Goal: Task Accomplishment & Management: Manage account settings

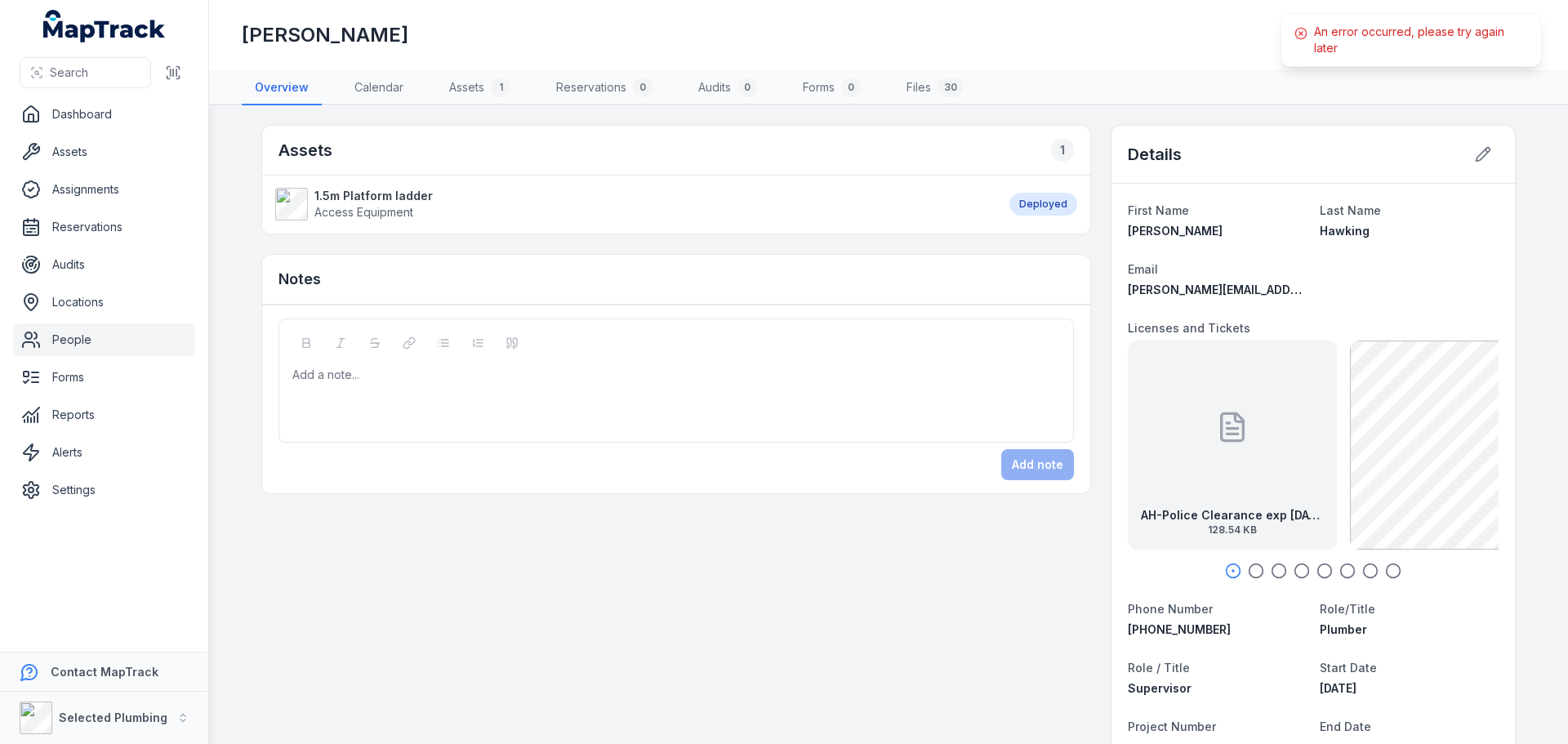
click at [1254, 570] on icon "button" at bounding box center [1256, 570] width 16 height 16
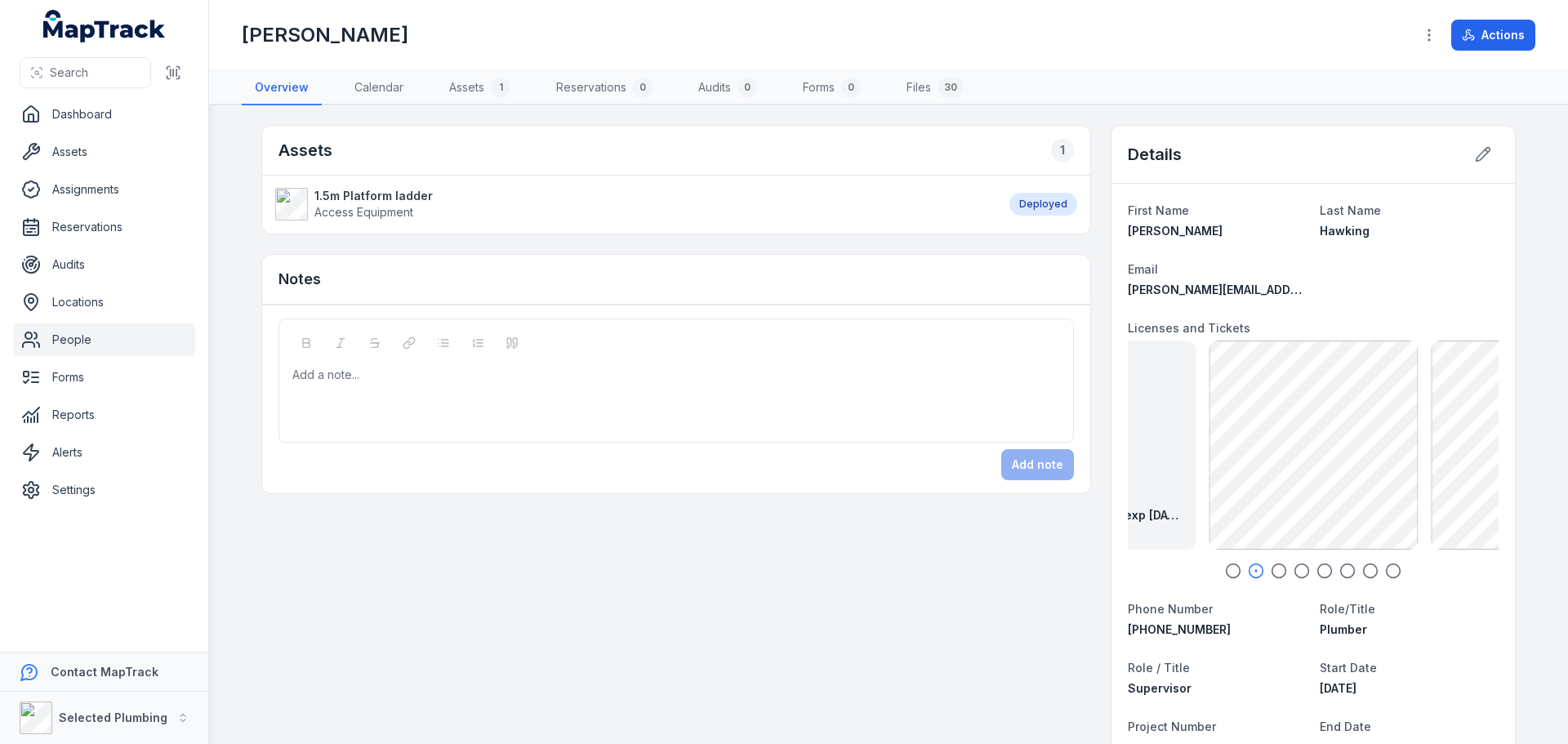
click at [1271, 569] on icon "button" at bounding box center [1279, 570] width 16 height 16
click at [1295, 571] on icon "button" at bounding box center [1301, 570] width 16 height 16
click at [1316, 570] on icon "button" at bounding box center [1324, 570] width 16 height 16
click at [1344, 568] on icon "button" at bounding box center [1347, 570] width 16 height 16
click at [1367, 567] on icon "button" at bounding box center [1370, 570] width 16 height 16
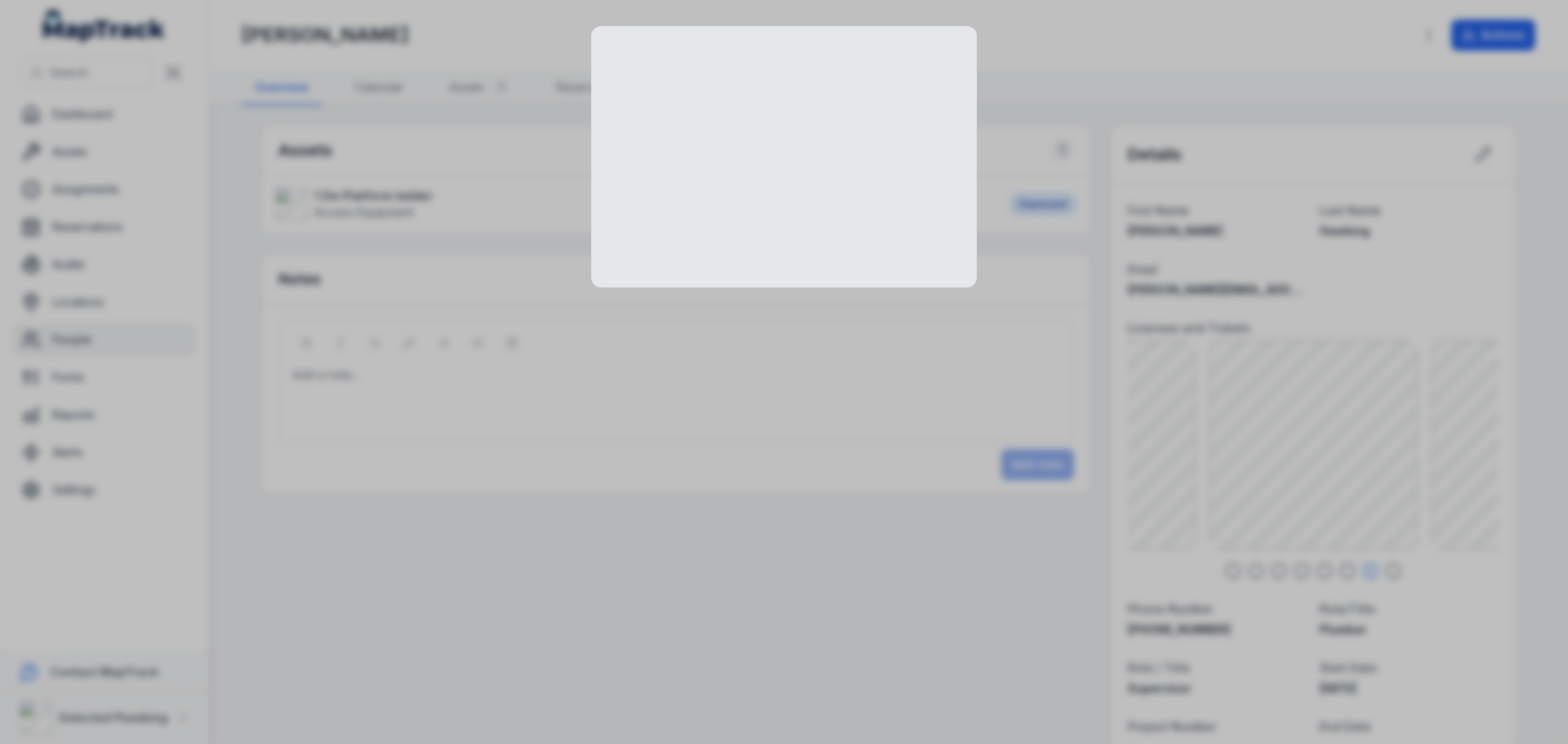
click at [1267, 408] on div at bounding box center [784, 372] width 1568 height 744
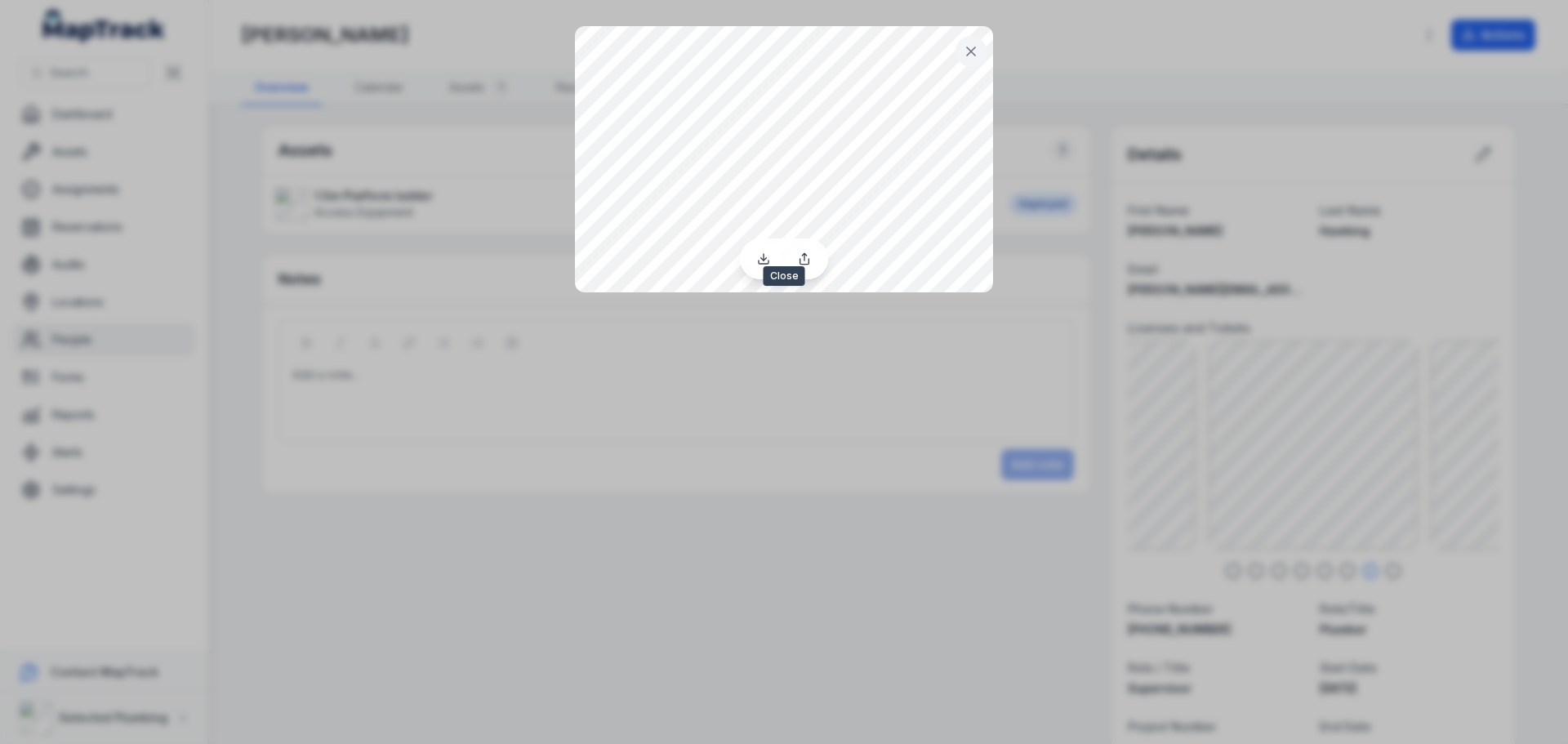
click at [976, 51] on icon at bounding box center [971, 51] width 16 height 16
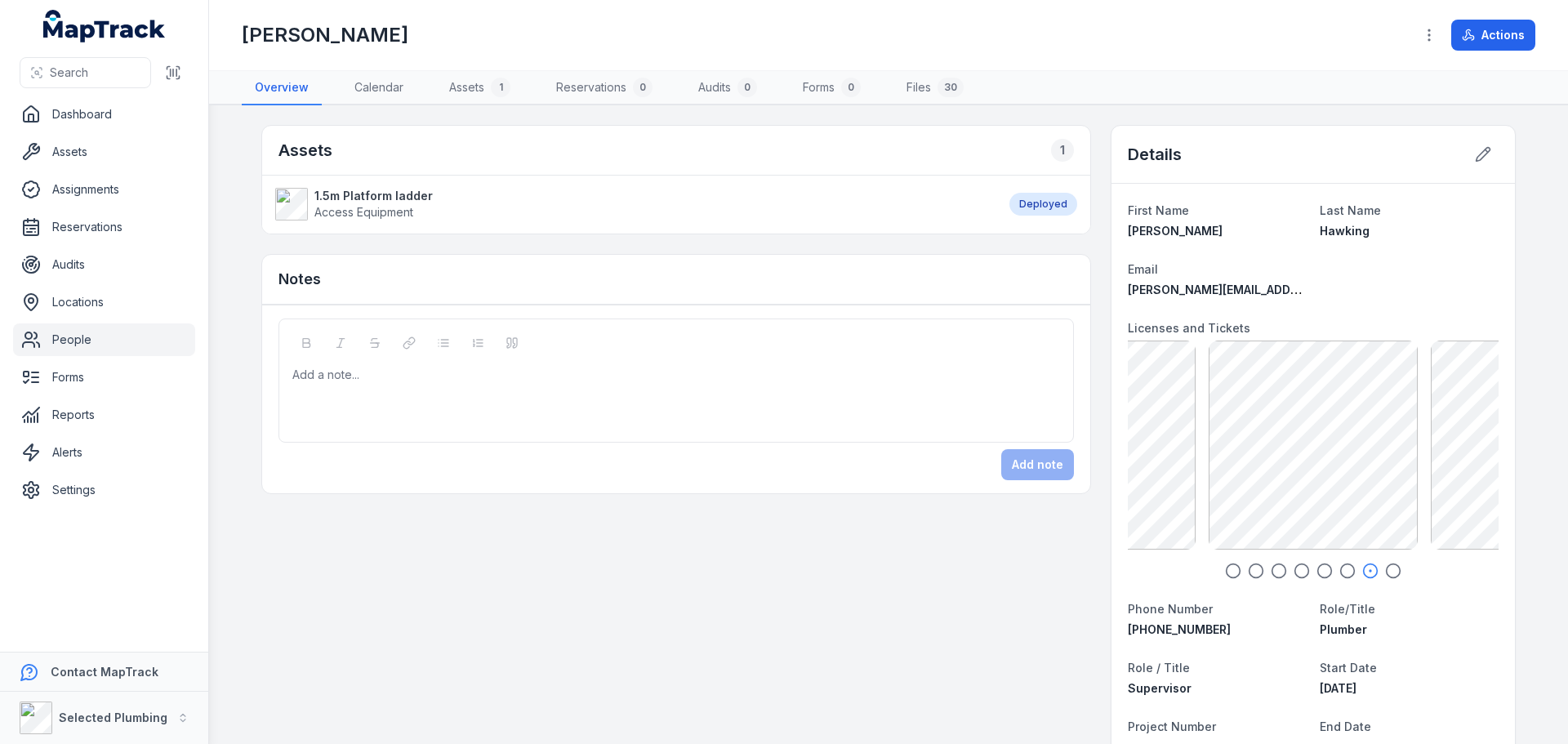
click at [1386, 567] on icon "button" at bounding box center [1393, 570] width 16 height 16
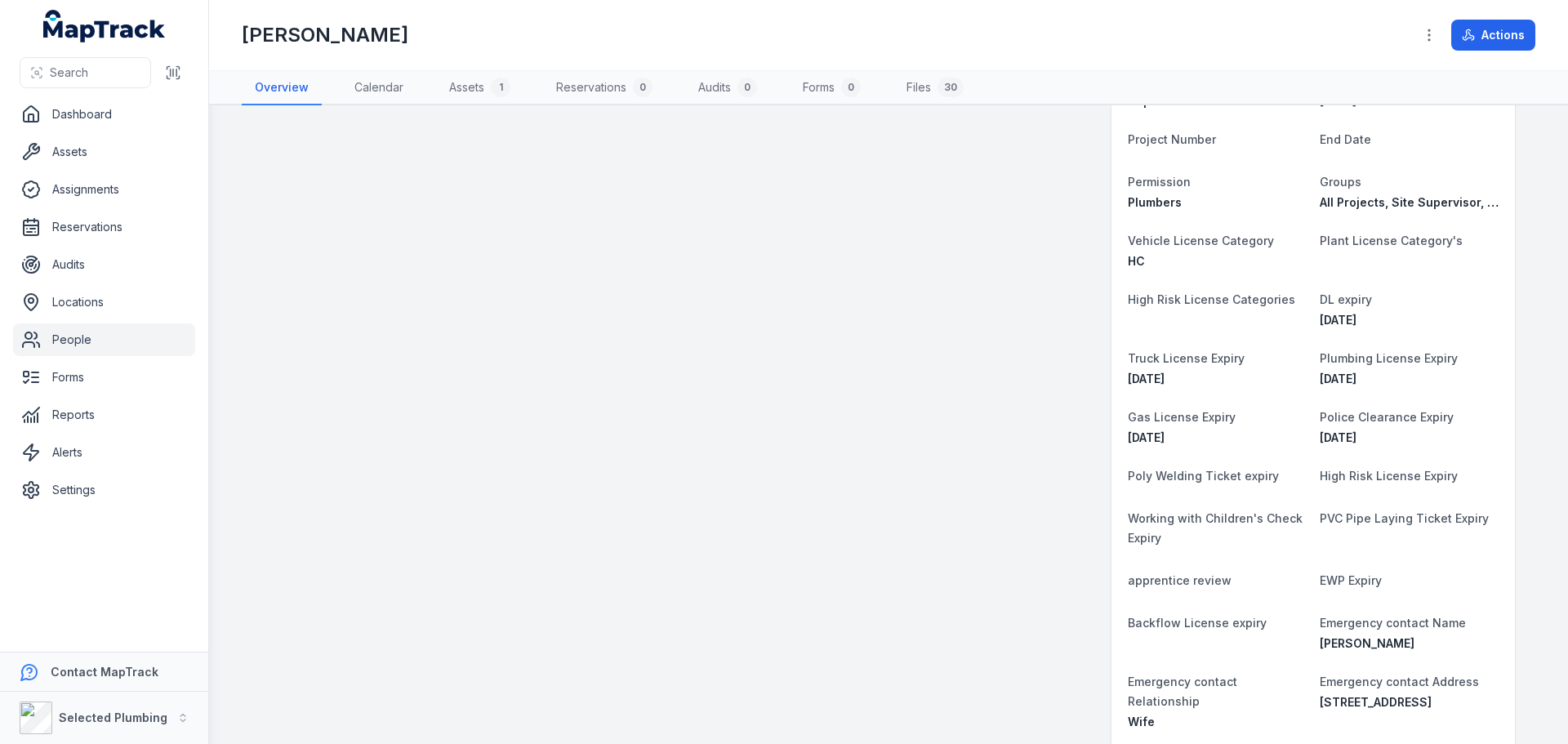
scroll to position [735, 0]
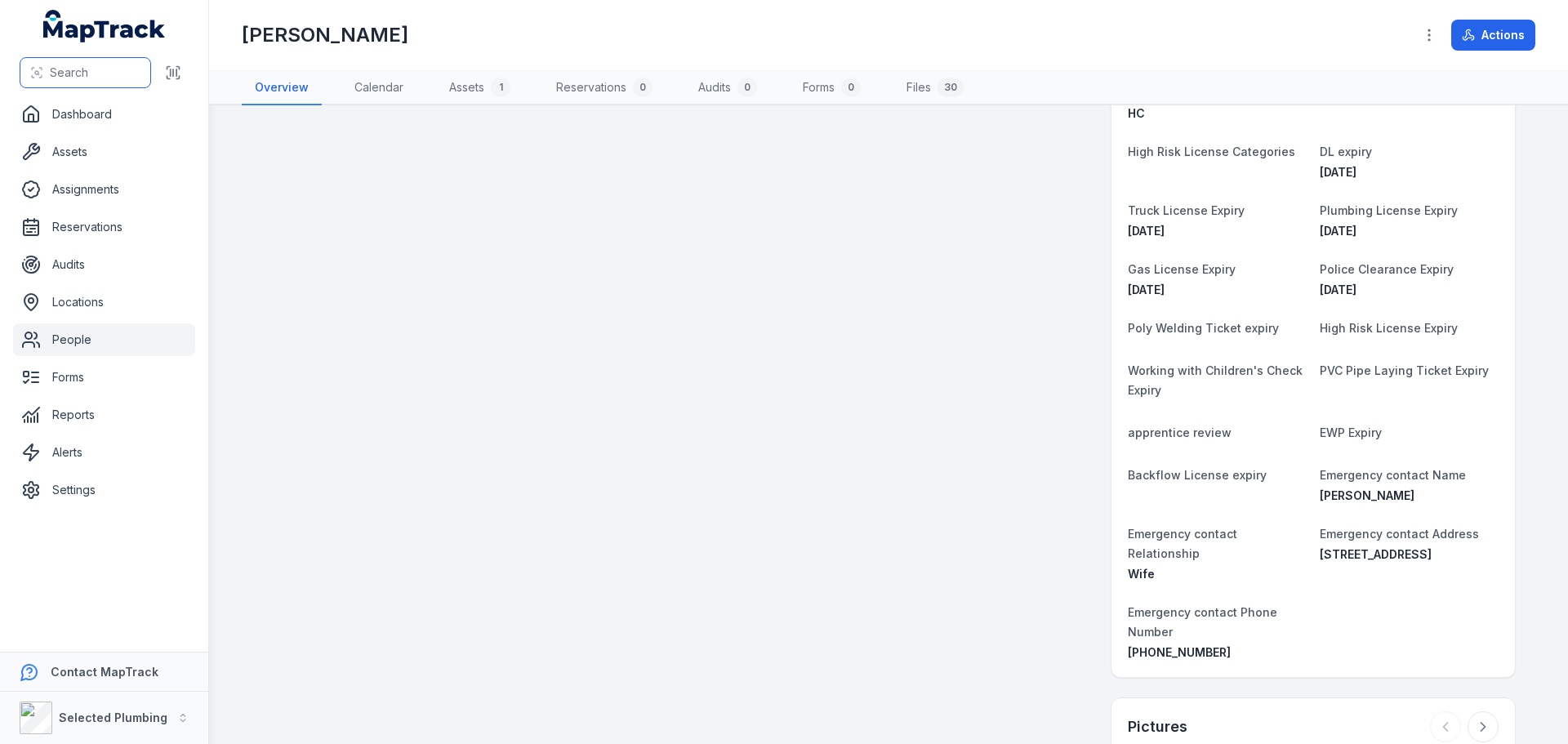
click at [84, 72] on span "Search" at bounding box center [69, 72] width 39 height 16
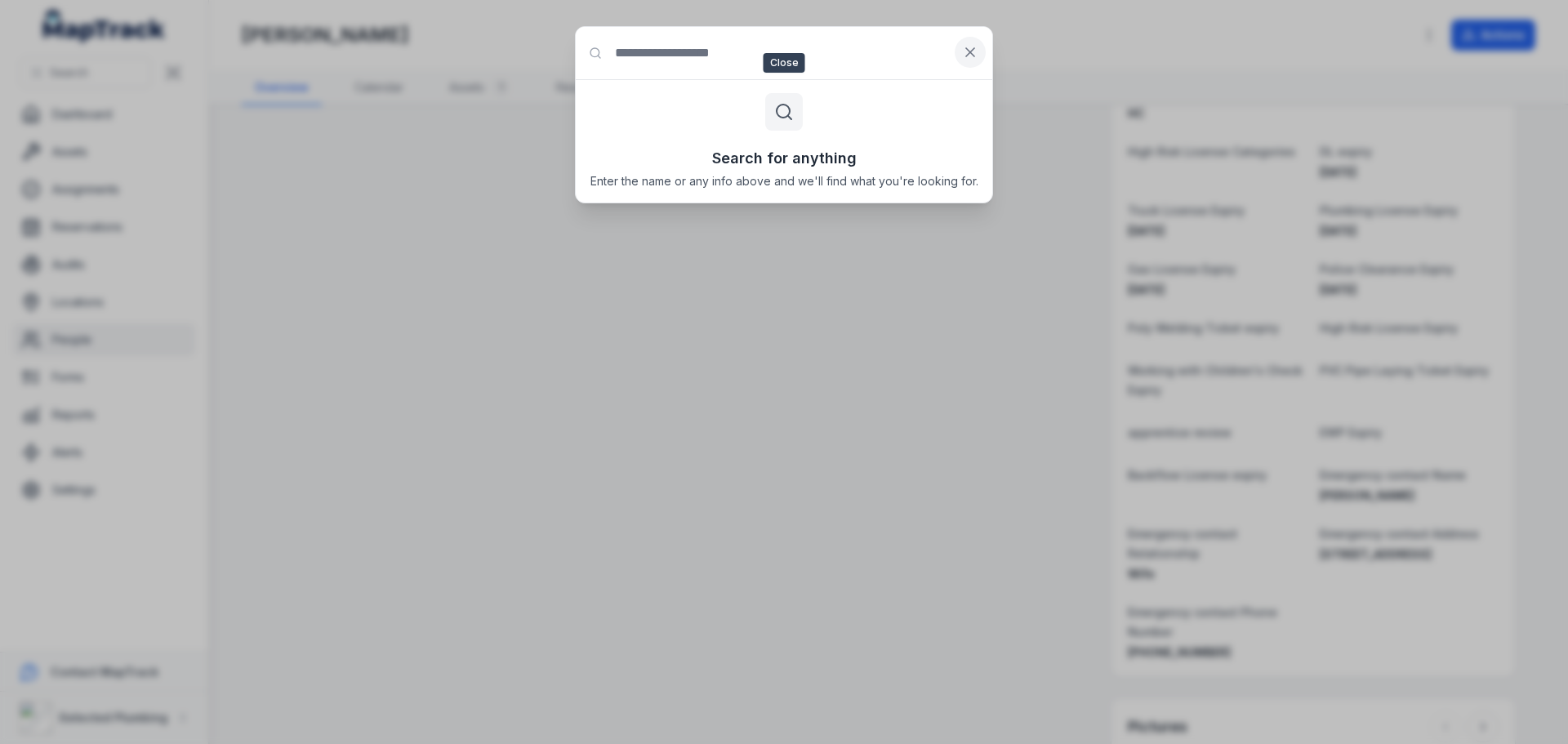
click at [967, 56] on icon at bounding box center [971, 52] width 8 height 8
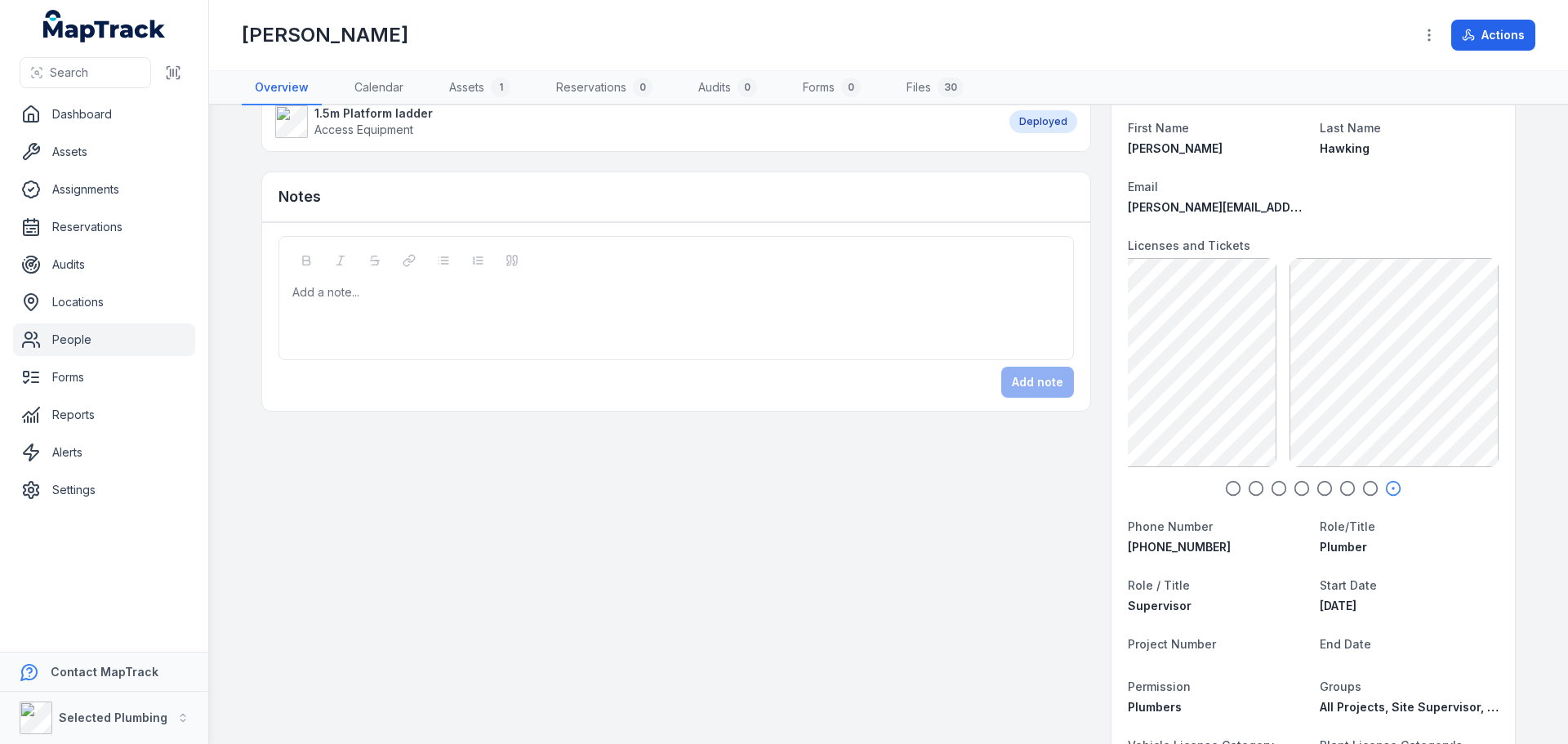
scroll to position [0, 0]
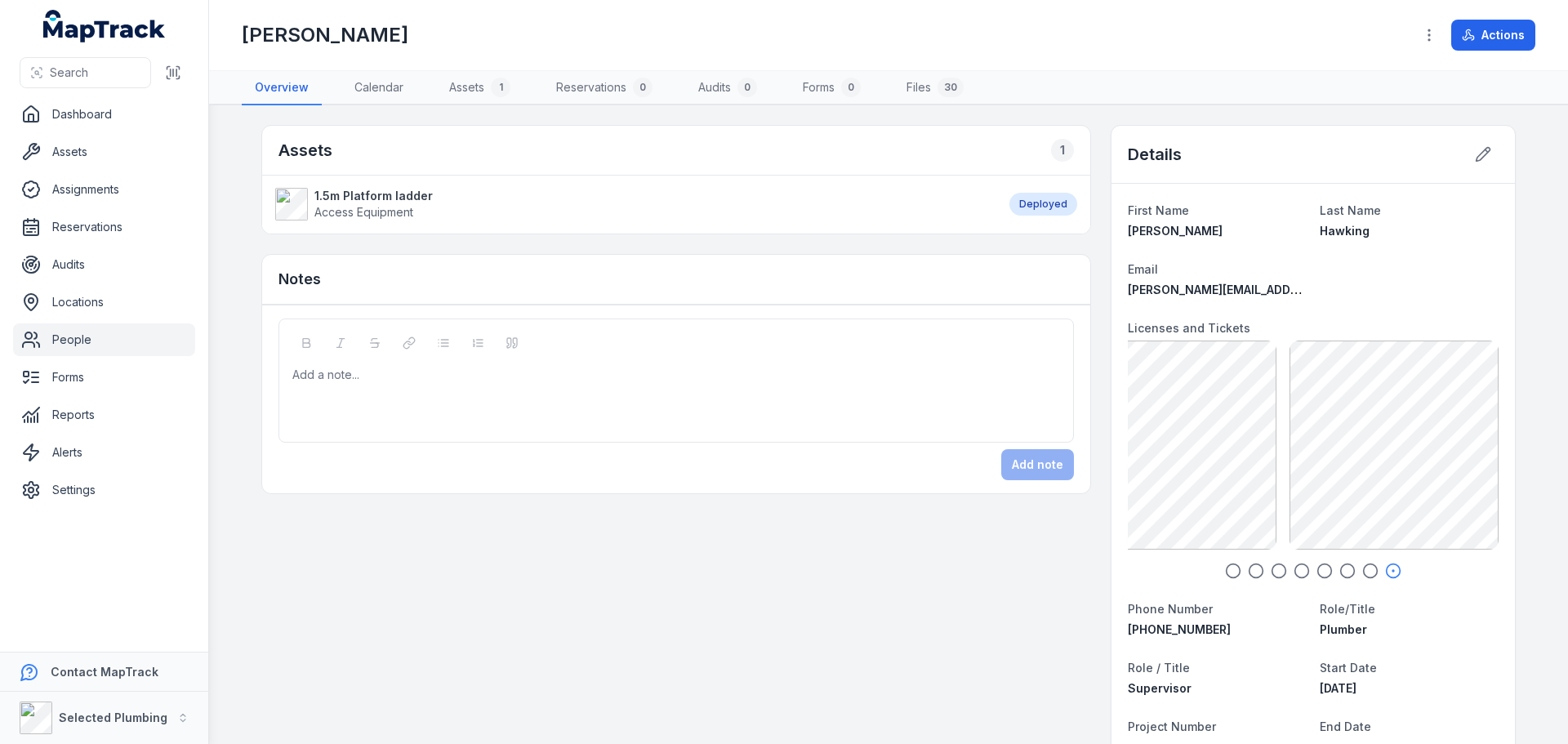
click at [1362, 570] on icon "button" at bounding box center [1370, 570] width 16 height 16
click at [1341, 571] on icon "button" at bounding box center [1347, 570] width 16 height 16
click at [1316, 572] on icon "button" at bounding box center [1324, 570] width 16 height 16
click at [1296, 572] on icon "button" at bounding box center [1301, 570] width 16 height 16
click at [1274, 567] on icon "button" at bounding box center [1279, 570] width 16 height 16
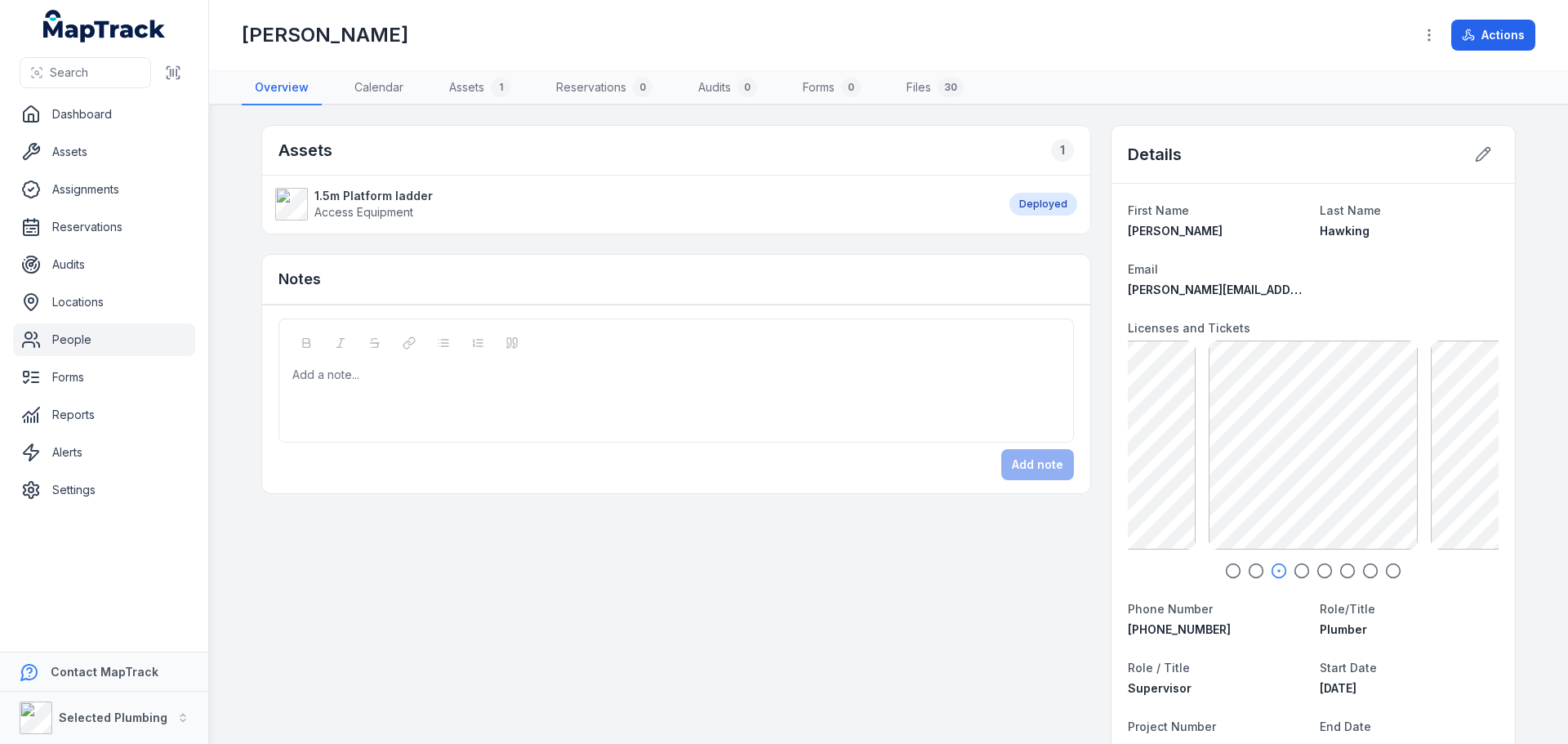
click at [1253, 570] on icon "button" at bounding box center [1256, 570] width 16 height 16
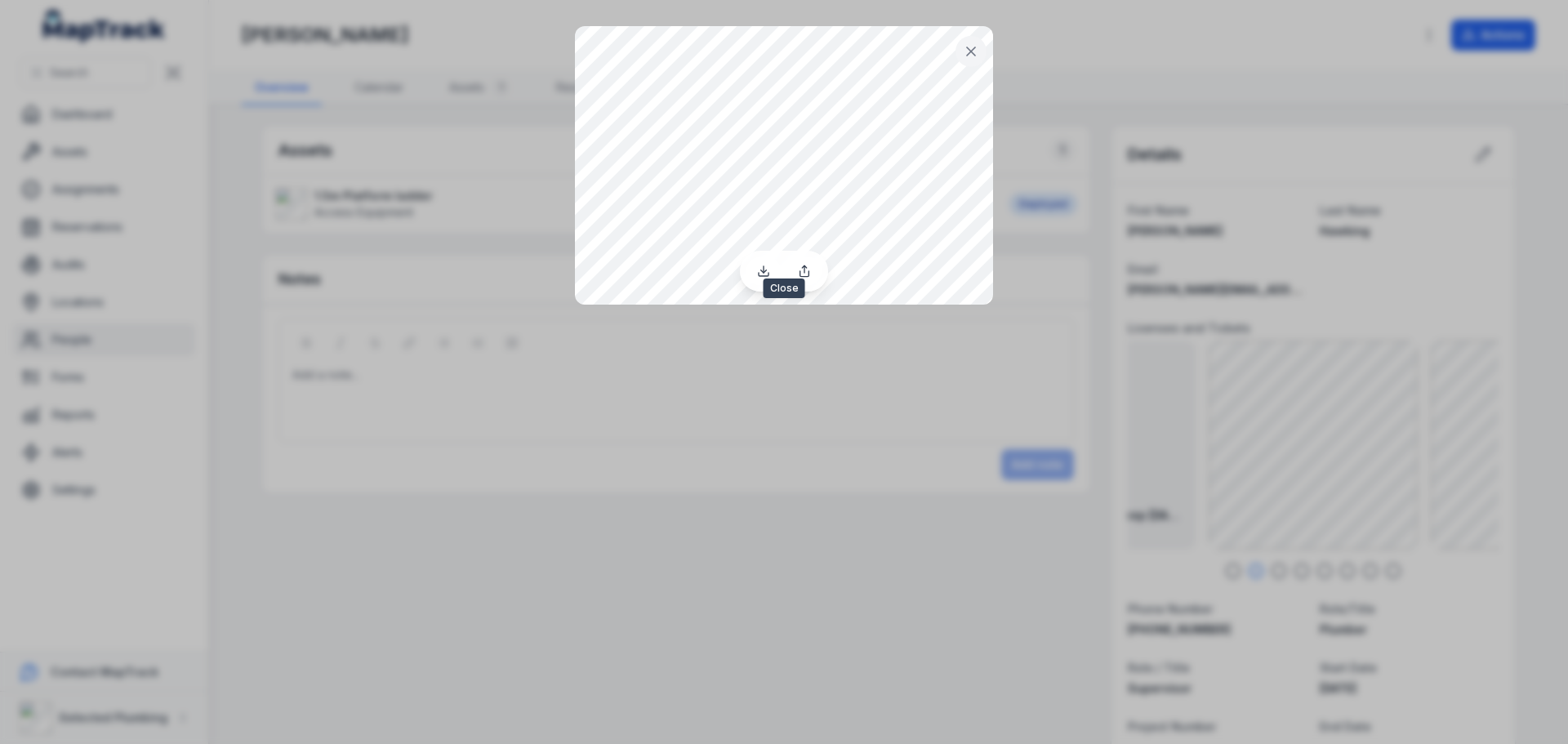
click at [970, 55] on icon at bounding box center [971, 51] width 16 height 16
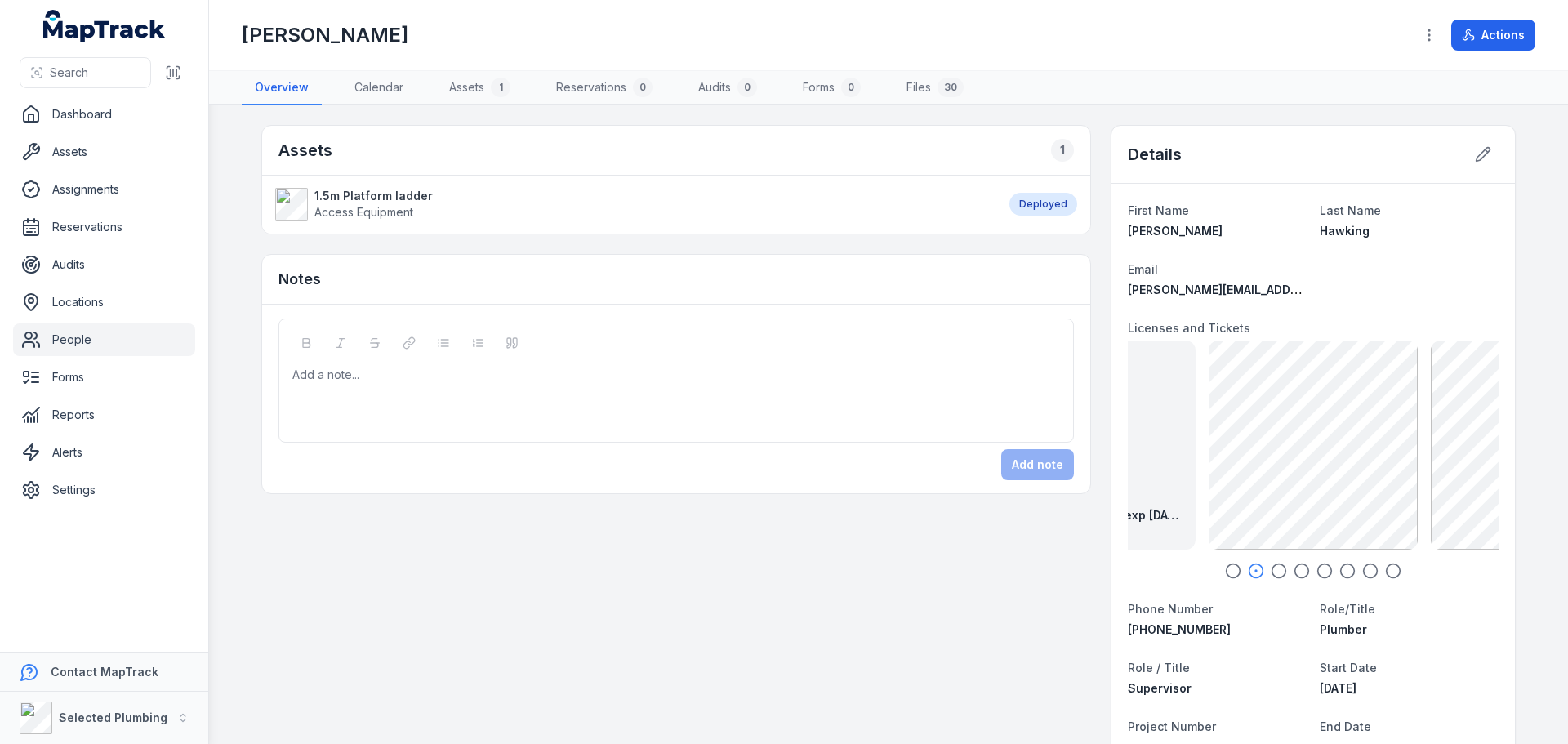
click at [77, 329] on link "People" at bounding box center [104, 340] width 182 height 33
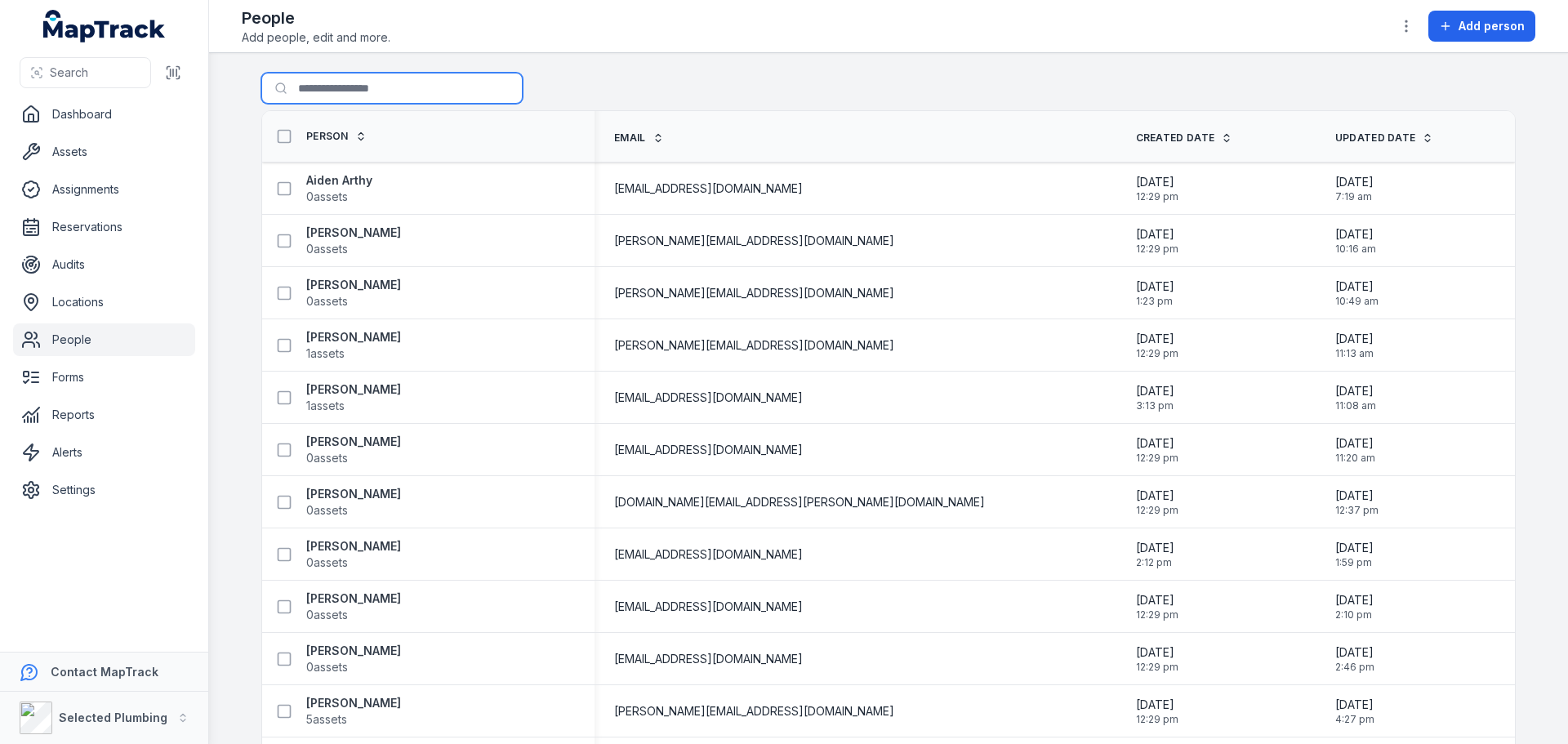
click at [399, 91] on input "Search for people" at bounding box center [393, 88] width 262 height 31
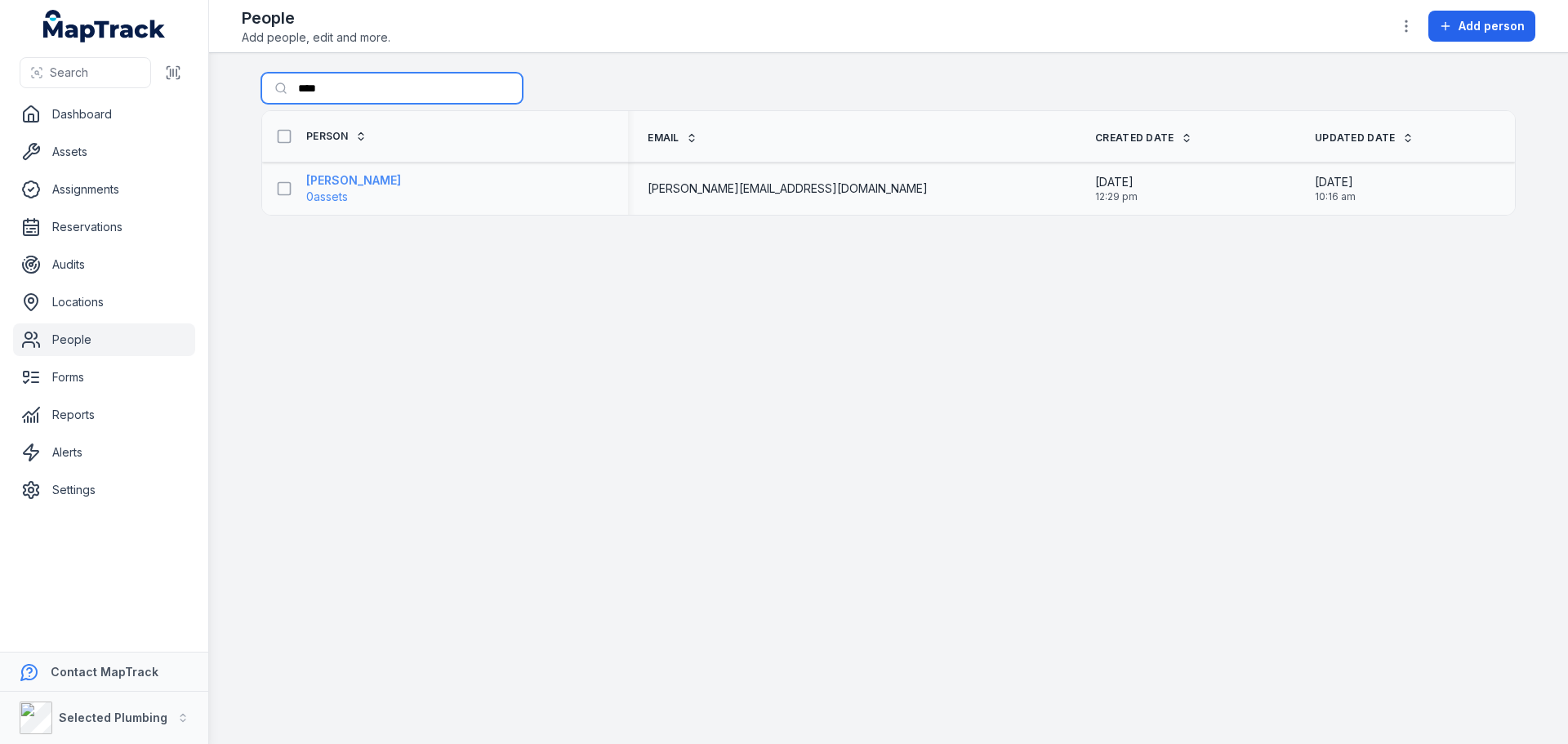
type input "****"
click at [380, 182] on strong "[PERSON_NAME]" at bounding box center [353, 179] width 95 height 16
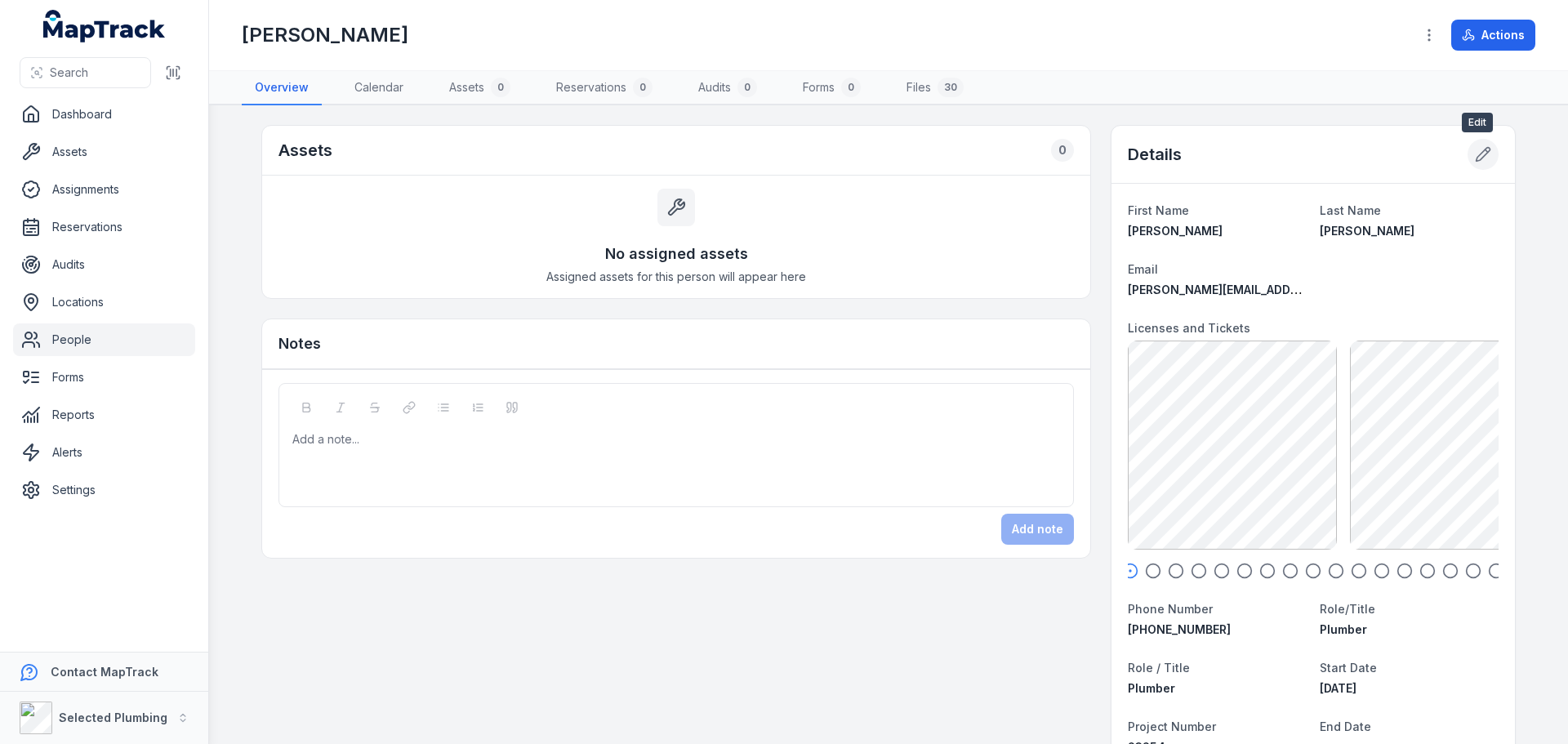
click at [1477, 153] on icon at bounding box center [1483, 154] width 14 height 14
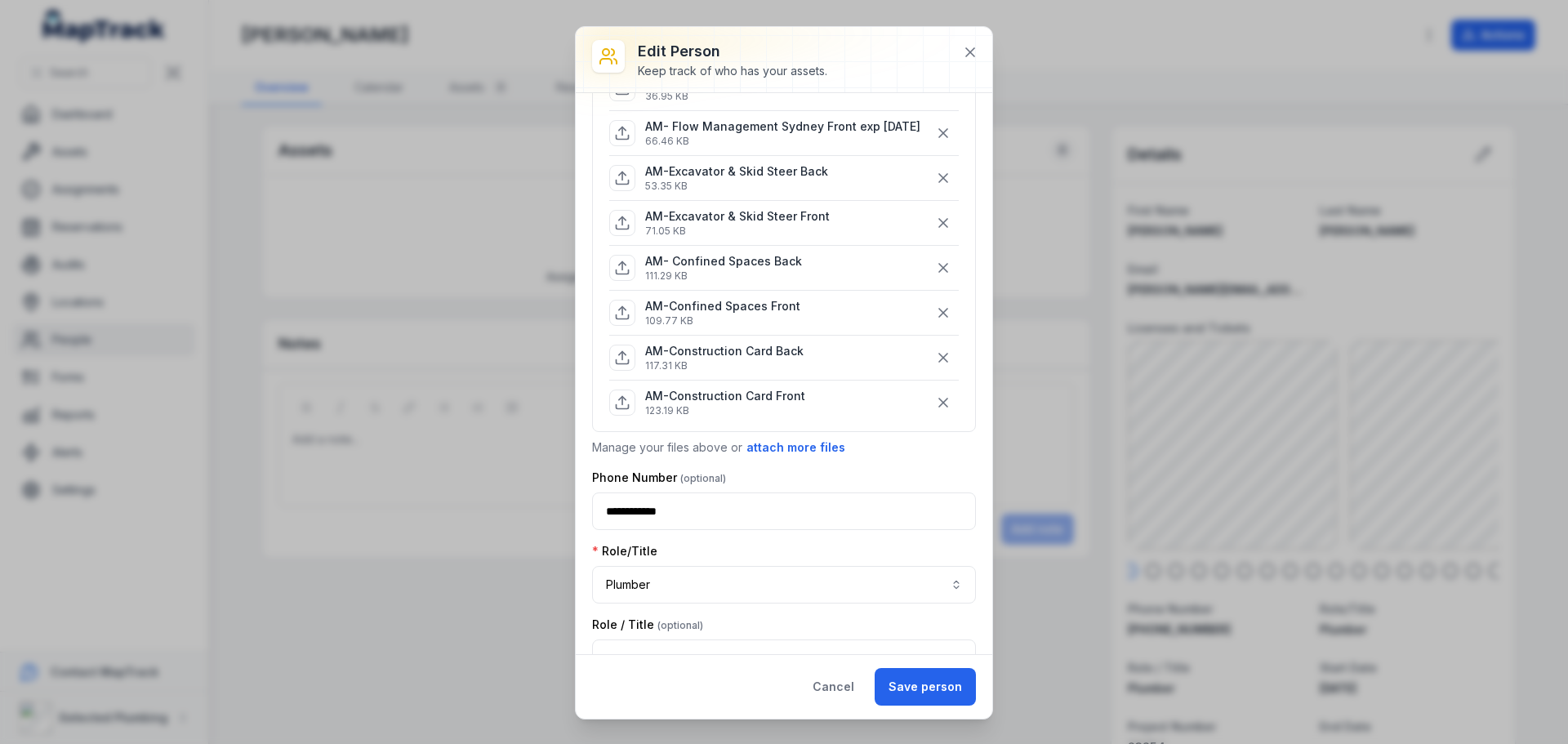
scroll to position [572, 0]
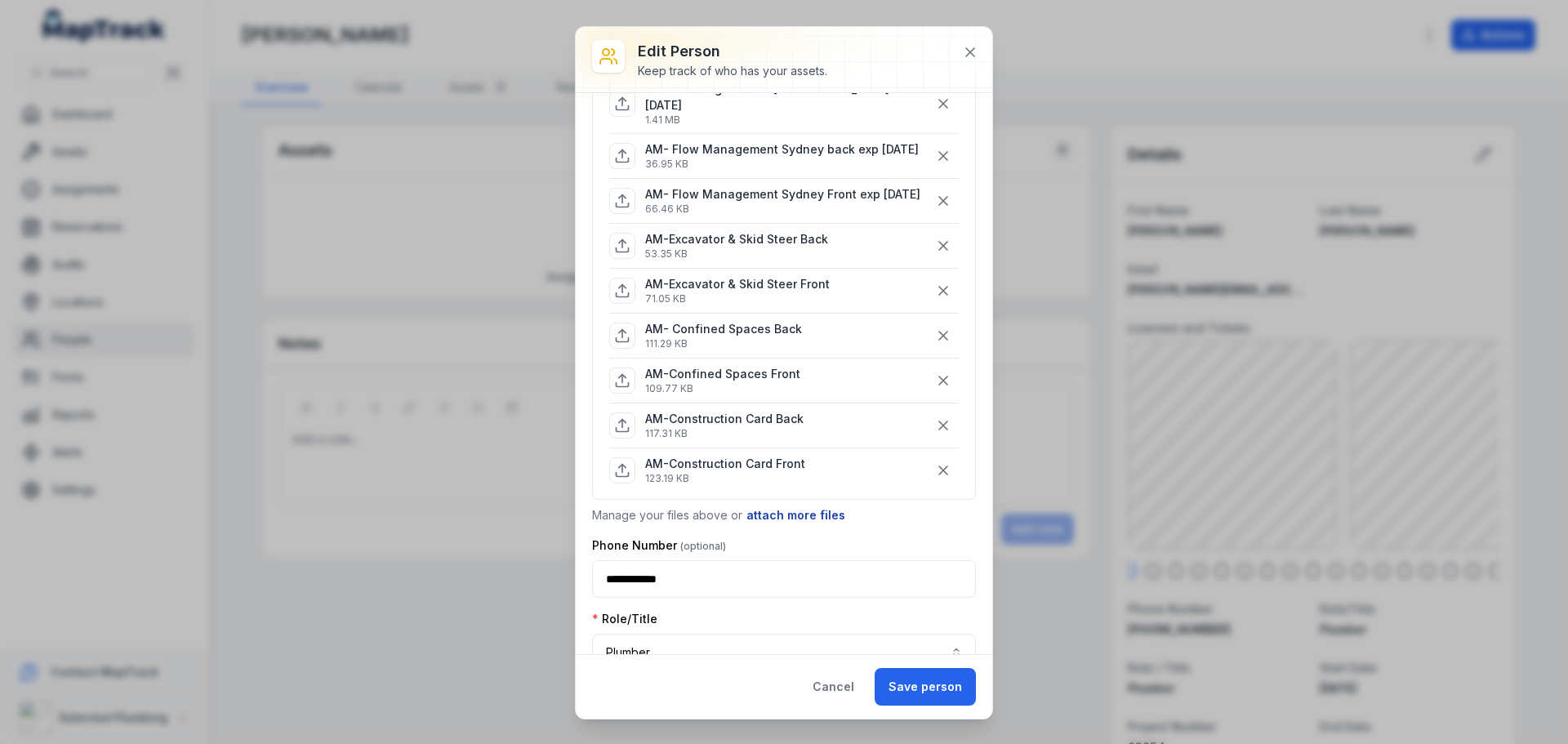
click at [785, 524] on button "attach more files" at bounding box center [796, 515] width 101 height 18
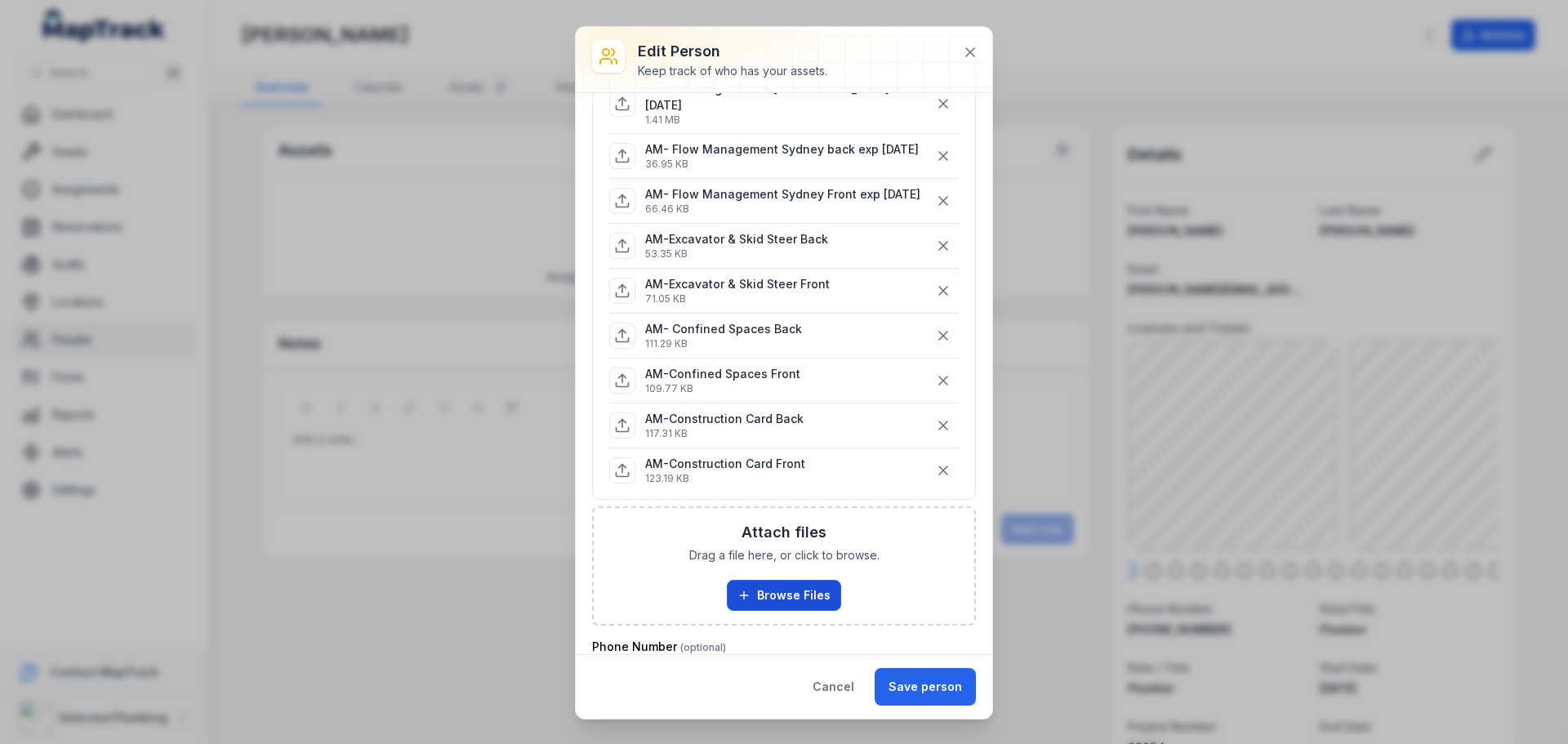
click at [789, 611] on button "Browse Files" at bounding box center [784, 595] width 114 height 31
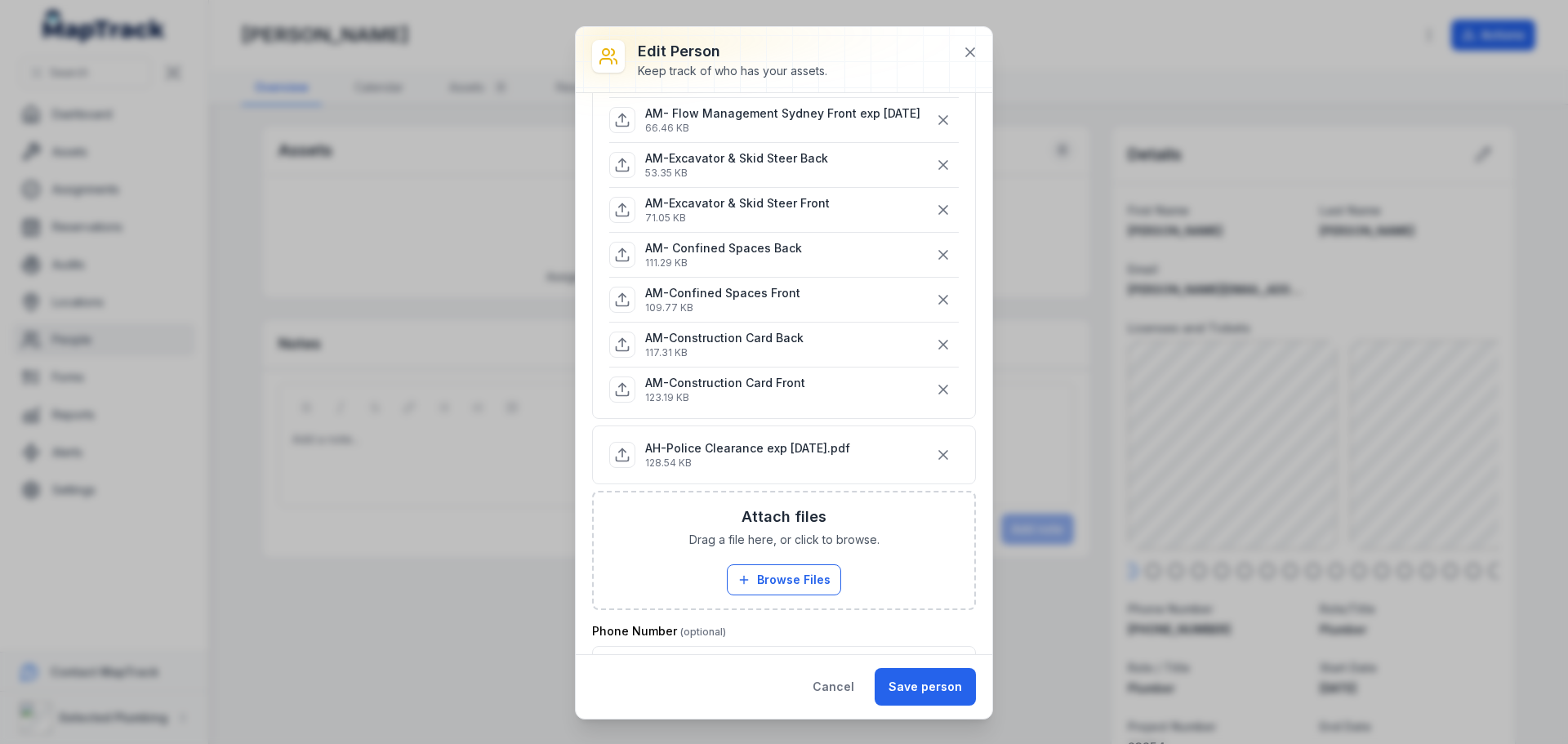
scroll to position [653, 0]
click at [935, 462] on icon "button" at bounding box center [943, 454] width 16 height 16
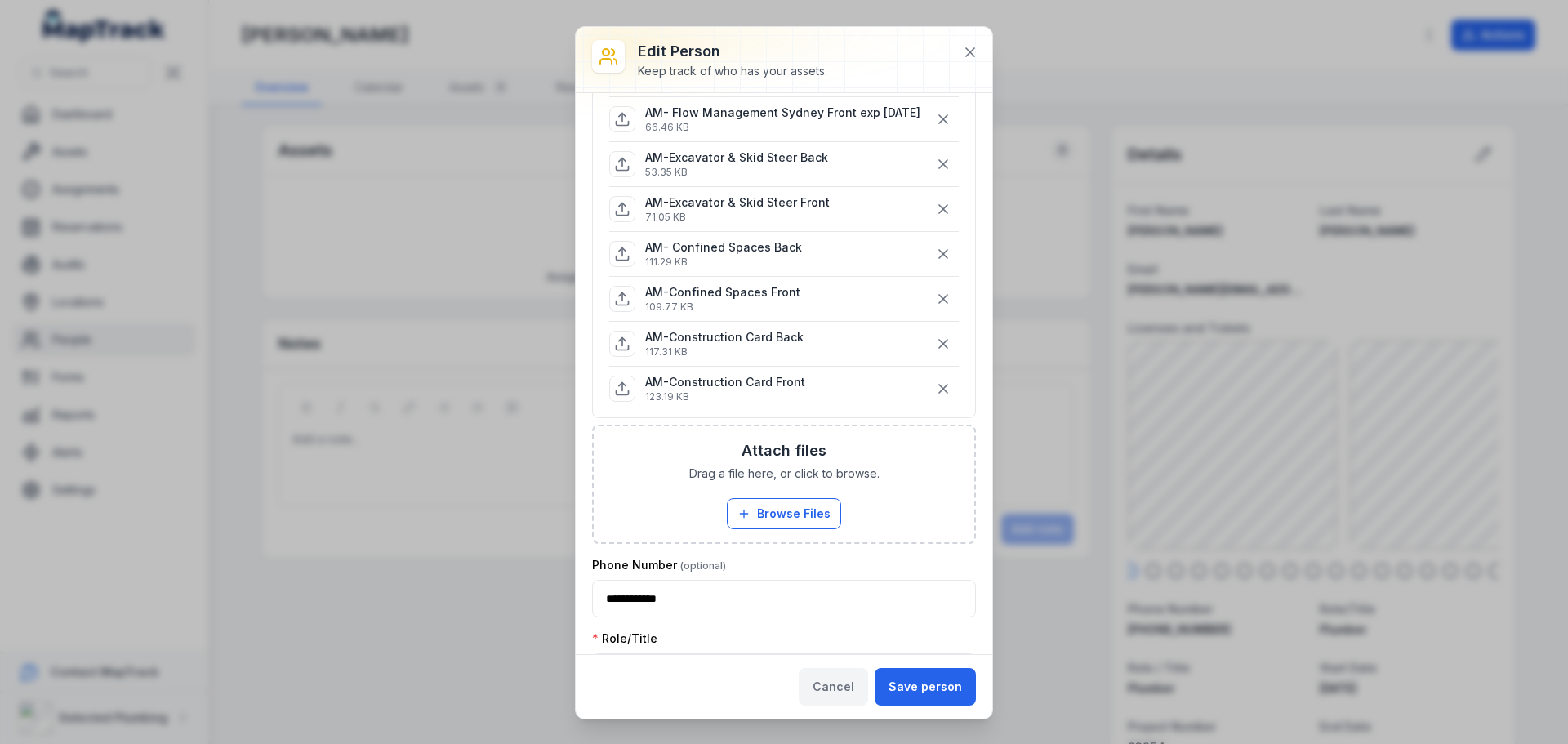
click at [836, 684] on button "Cancel" at bounding box center [833, 686] width 70 height 38
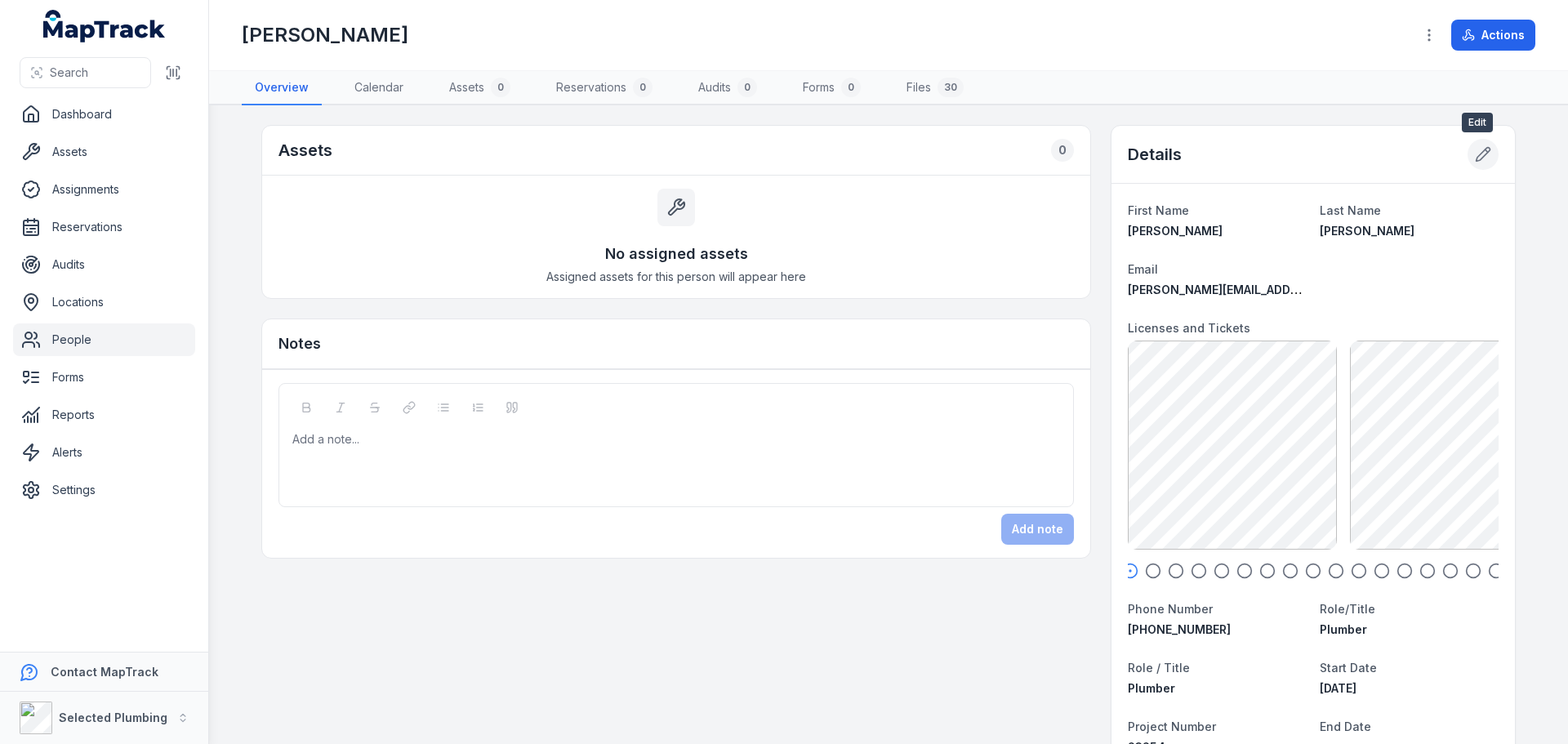
click at [1475, 159] on icon at bounding box center [1482, 153] width 16 height 16
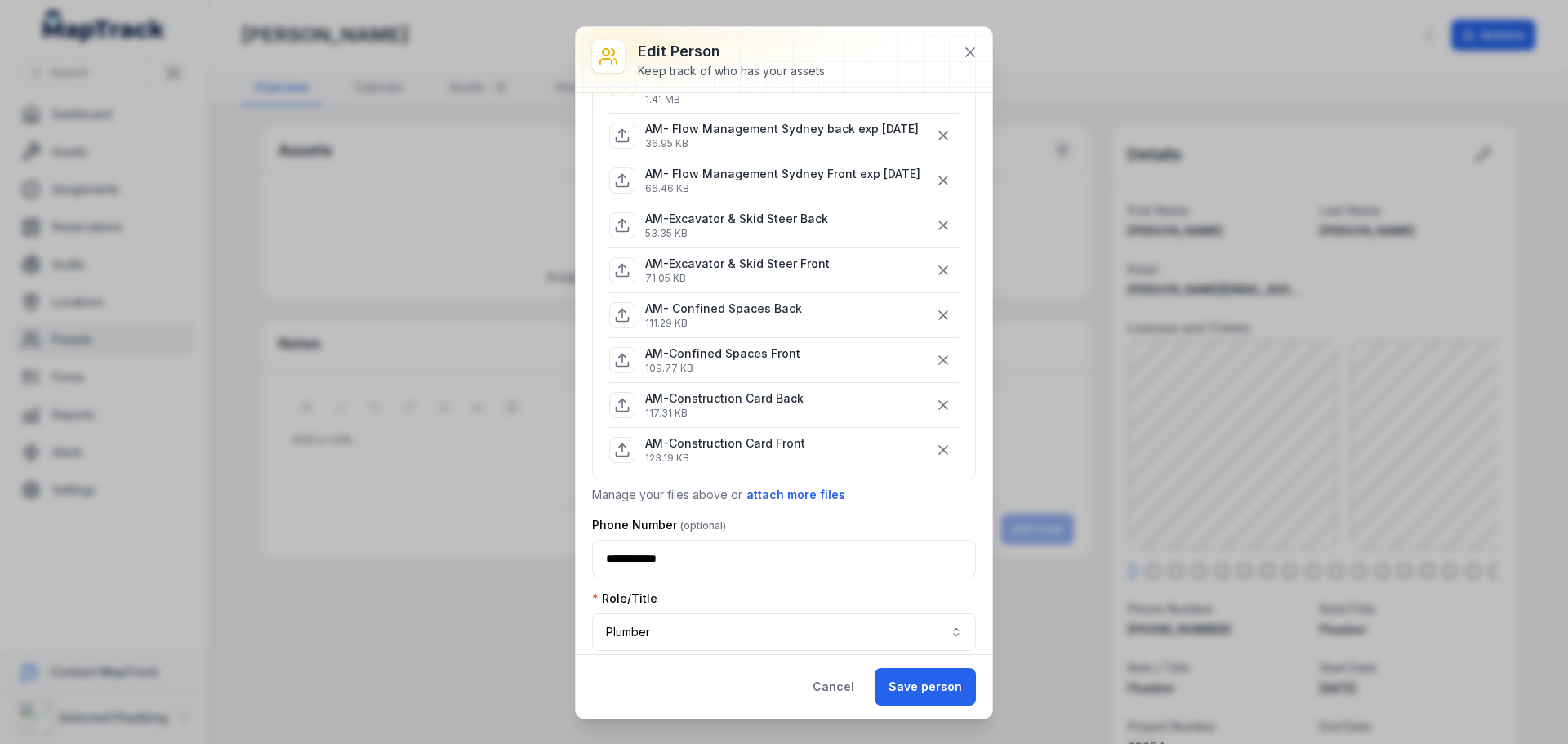
scroll to position [572, 0]
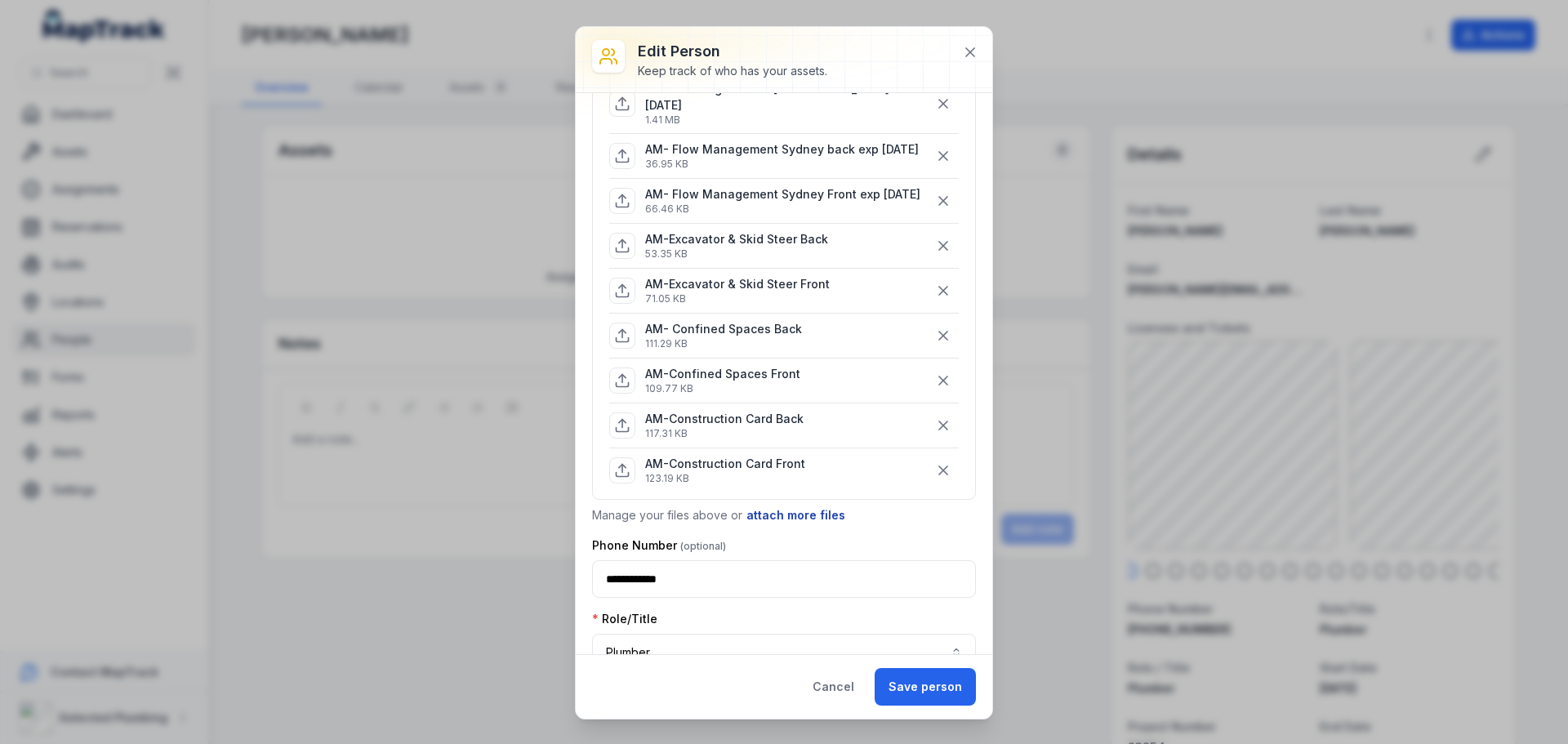
click at [764, 524] on button "attach more files" at bounding box center [796, 515] width 101 height 18
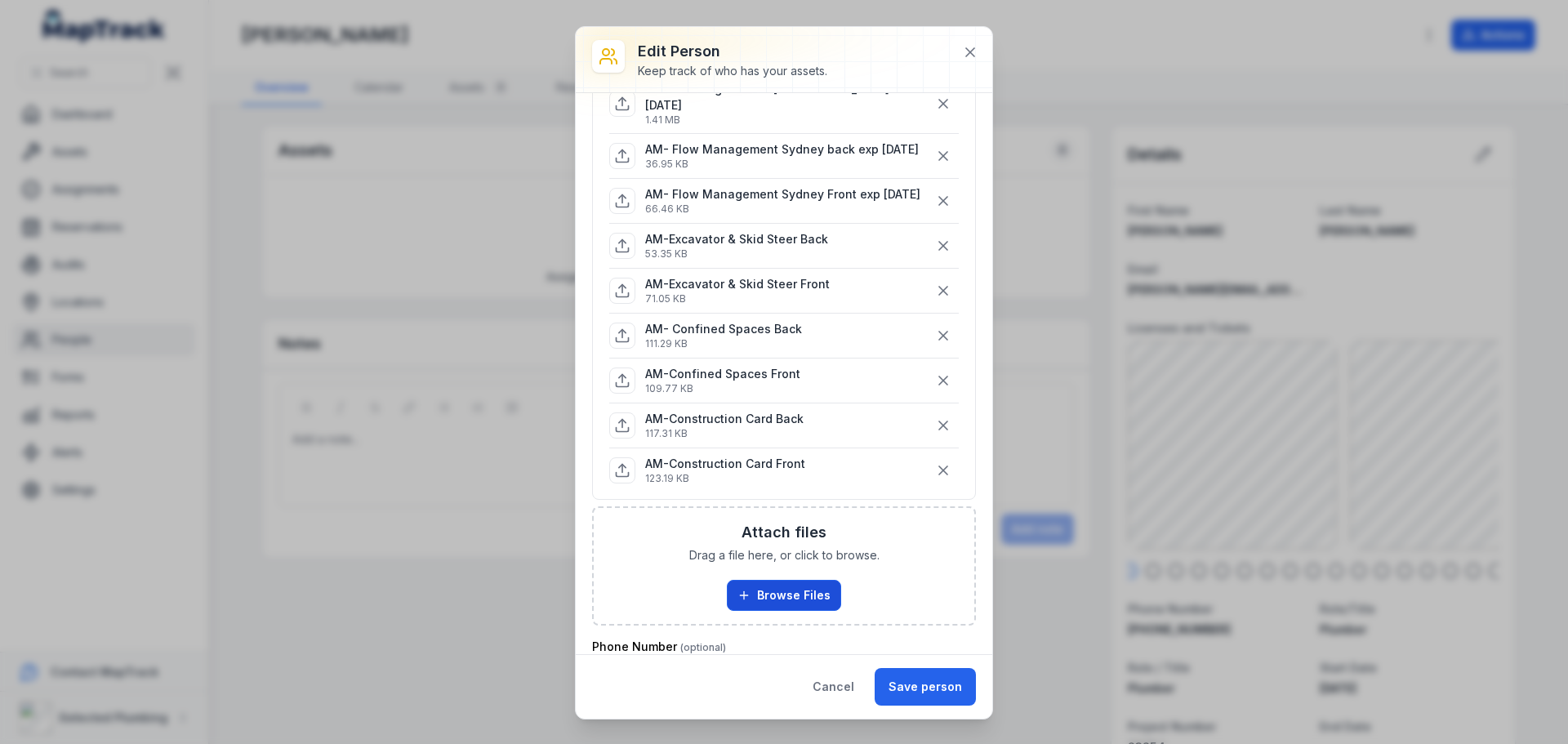
click at [785, 611] on button "Browse Files" at bounding box center [784, 595] width 114 height 31
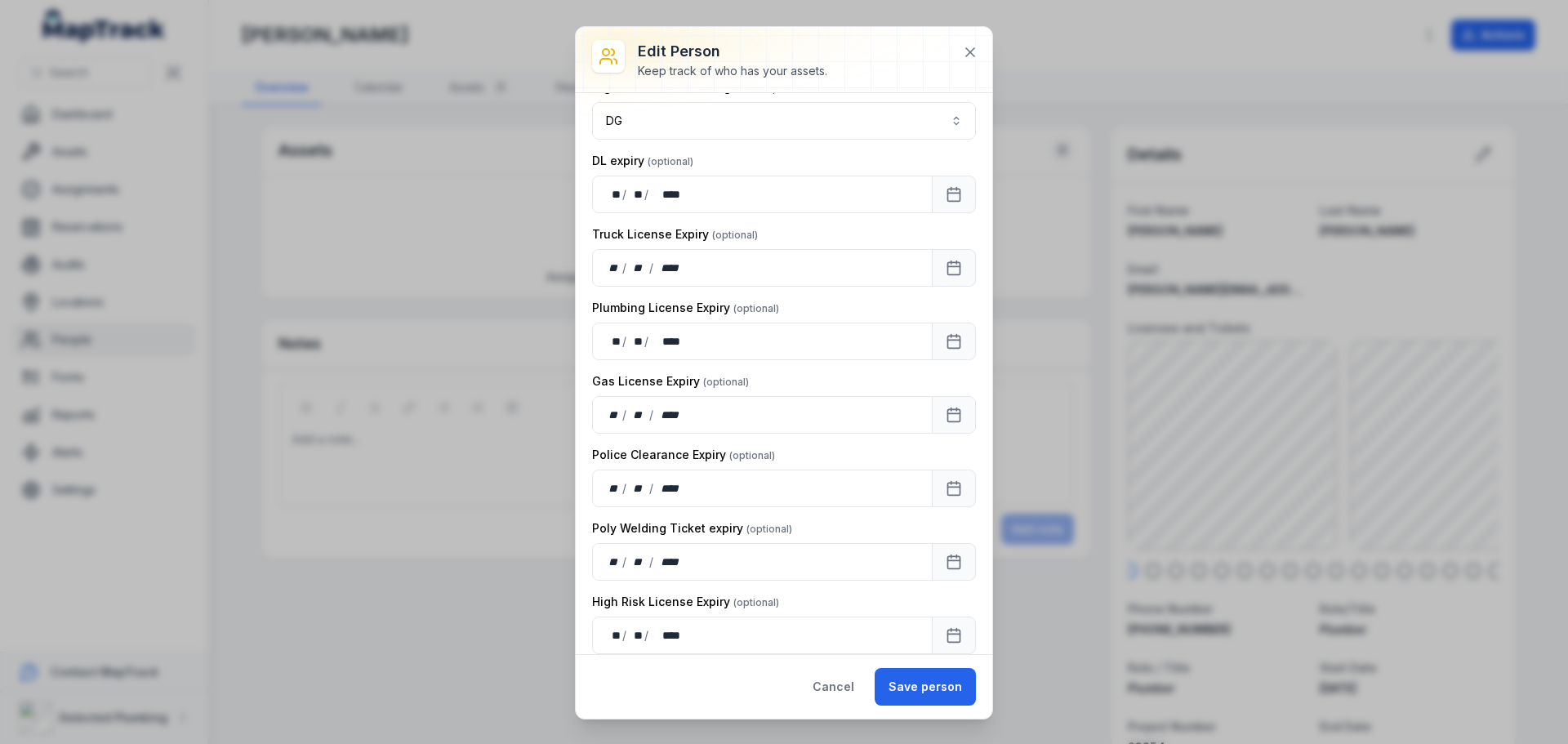
scroll to position [1960, 0]
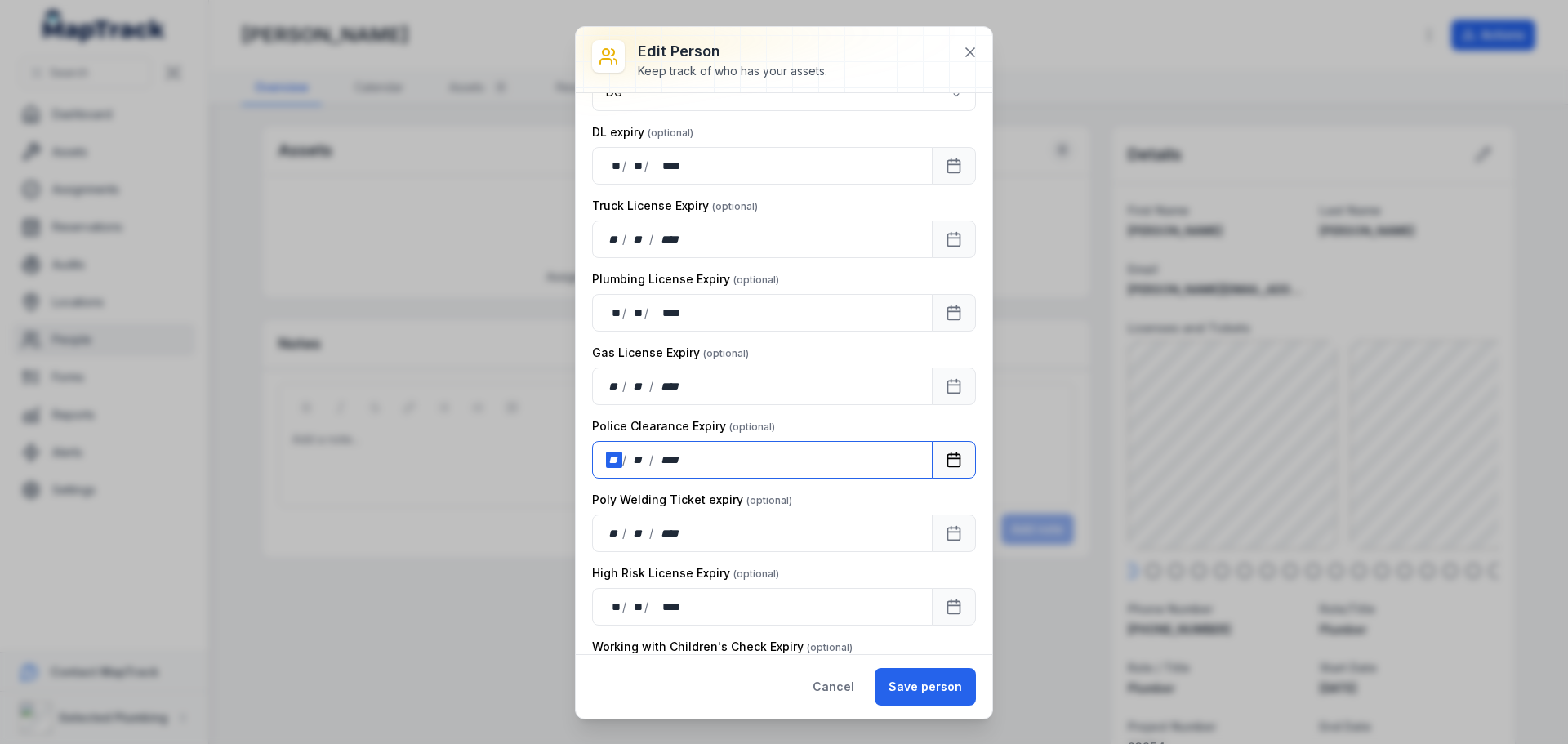
click at [617, 468] on div "**" at bounding box center [613, 459] width 16 height 16
click at [741, 689] on div "Cancel Save person" at bounding box center [784, 686] width 417 height 65
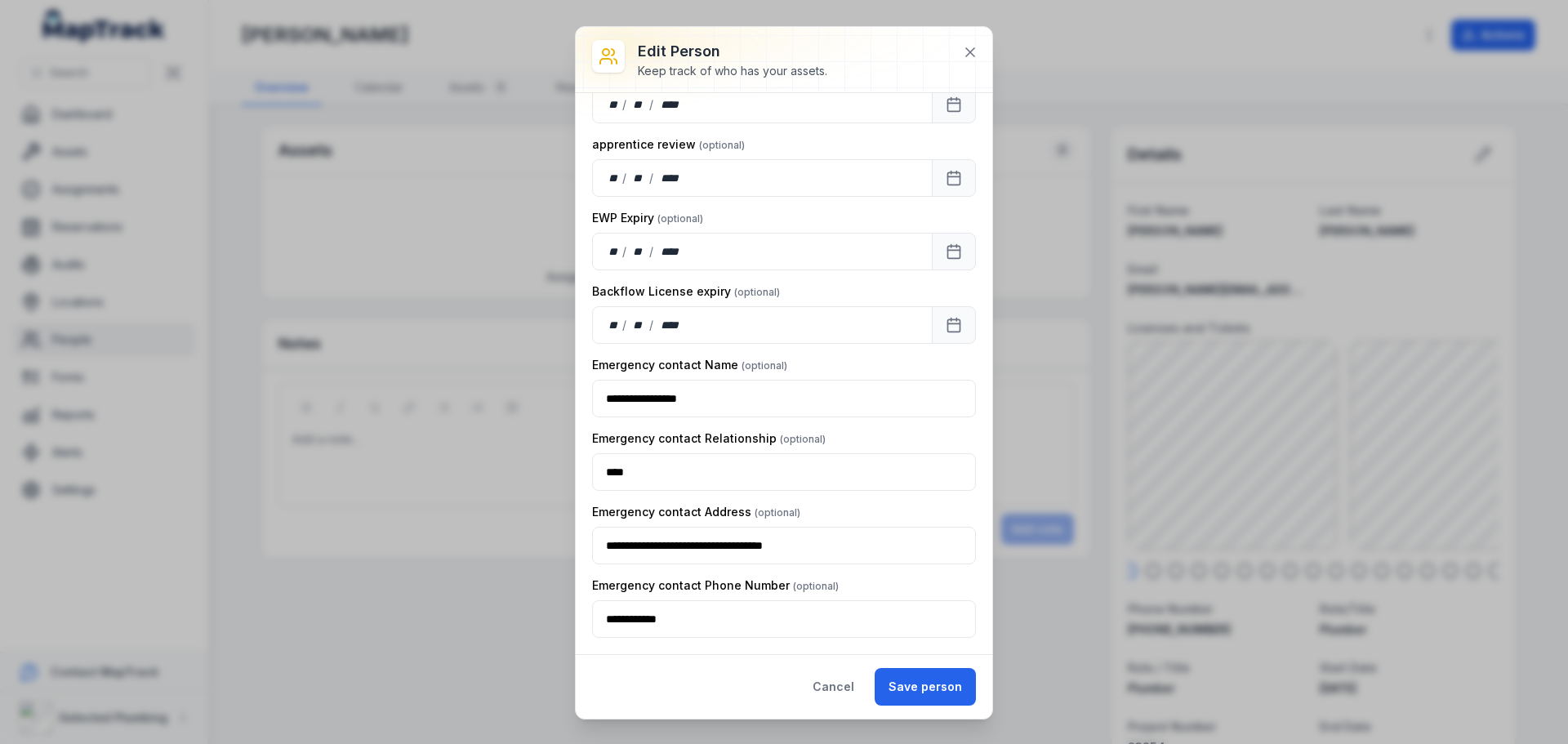
scroll to position [2639, 0]
click at [950, 684] on button "Save person" at bounding box center [925, 686] width 102 height 38
